Goal: Navigation & Orientation: Find specific page/section

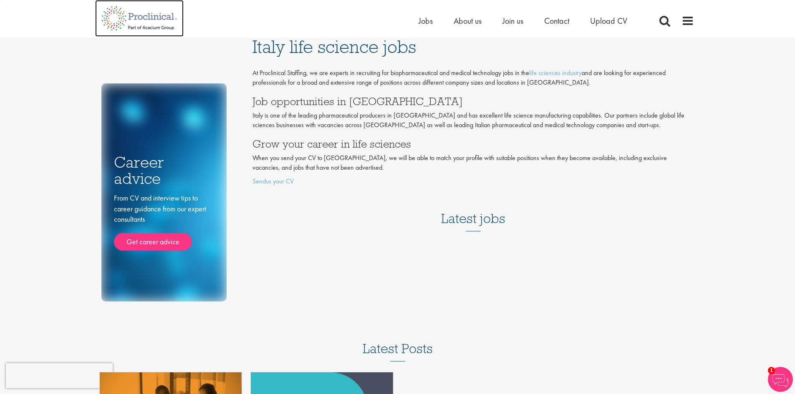
click at [167, 25] on img at bounding box center [139, 18] width 88 height 37
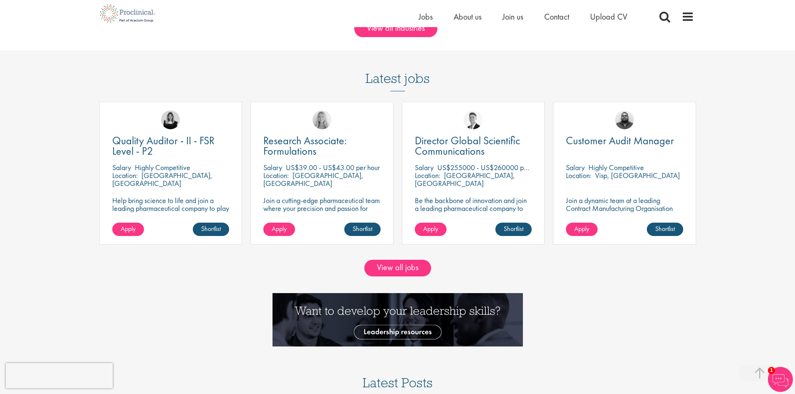
scroll to position [760, 0]
click at [410, 263] on link "View all jobs" at bounding box center [397, 268] width 67 height 17
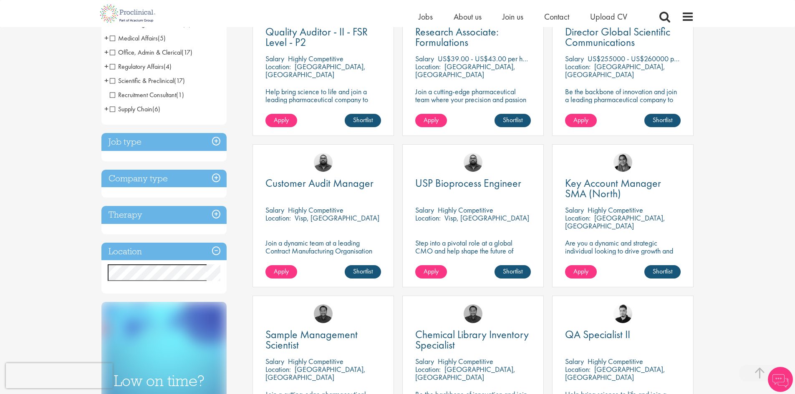
scroll to position [196, 0]
